Goal: Task Accomplishment & Management: Use online tool/utility

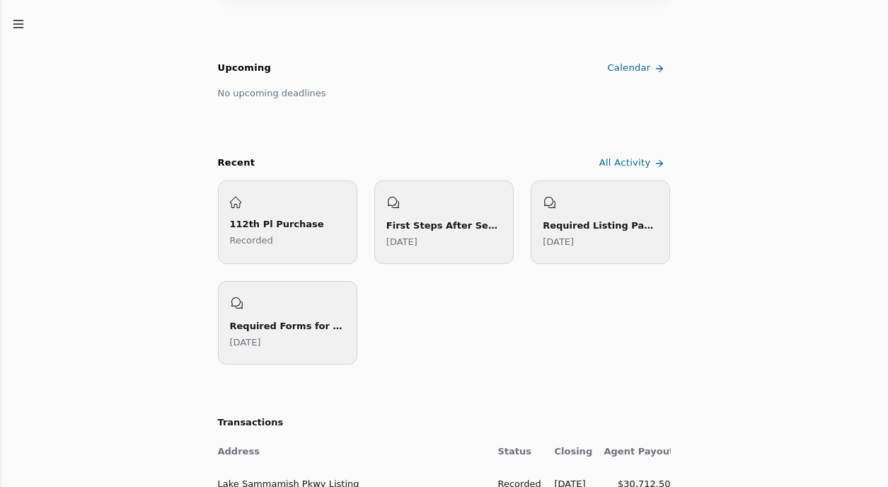
scroll to position [436, 0]
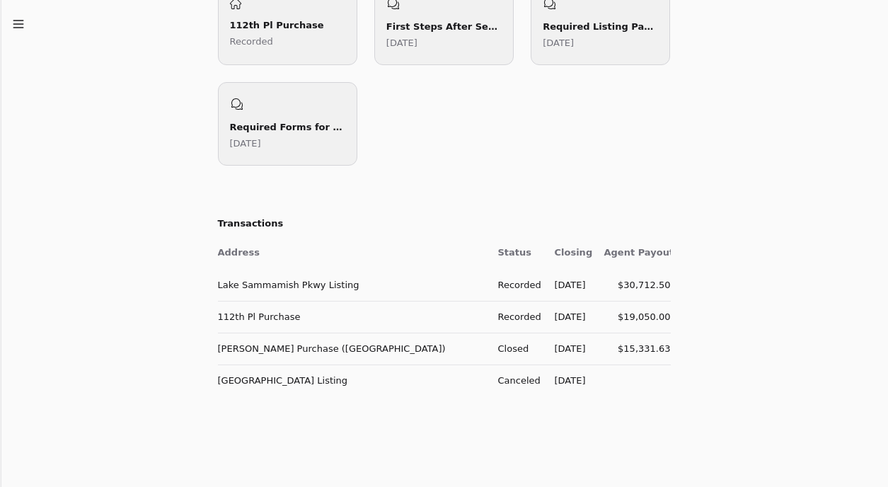
click at [276, 290] on td "Lake Sammamish Pkwy Listing" at bounding box center [352, 285] width 269 height 32
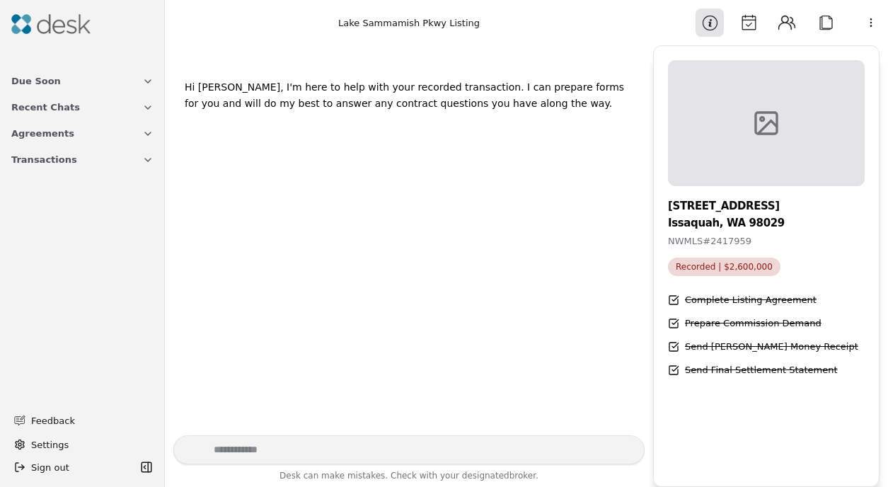
click at [746, 378] on div "[STREET_ADDRESS] NWMLS # 2417959 Recorded | $2,600,000 Complete Listing Agreeme…" at bounding box center [766, 264] width 225 height 409
click at [746, 377] on div "Send Final Settlement Statement" at bounding box center [761, 370] width 153 height 15
click at [659, 364] on div "[STREET_ADDRESS] NWMLS # 2417959 Recorded | $2,600,000 Complete Listing Agreeme…" at bounding box center [766, 219] width 225 height 318
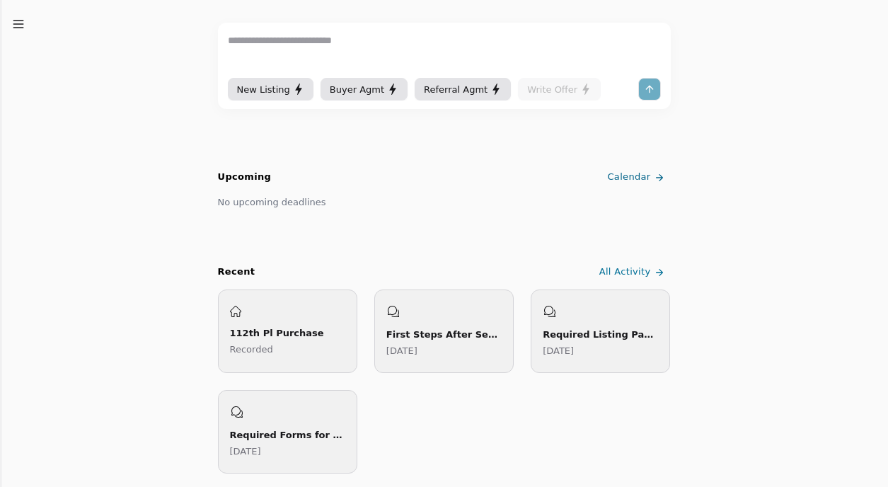
scroll to position [435, 0]
